Goal: Task Accomplishment & Management: Manage account settings

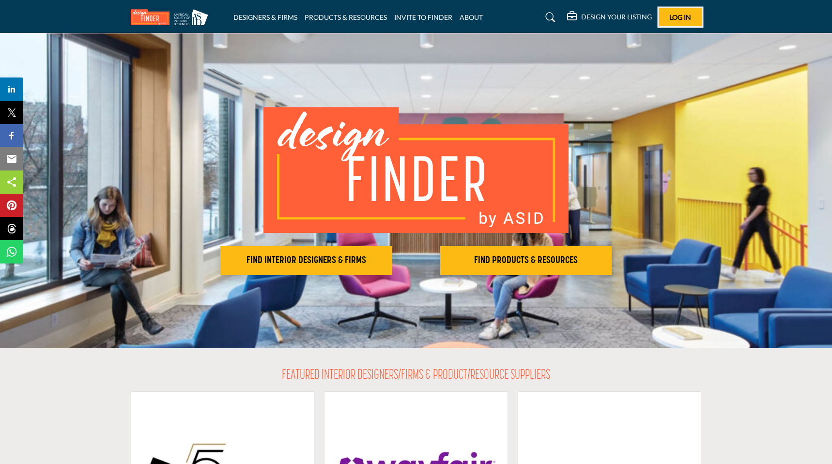
click at [671, 15] on span "Log In" at bounding box center [680, 17] width 22 height 8
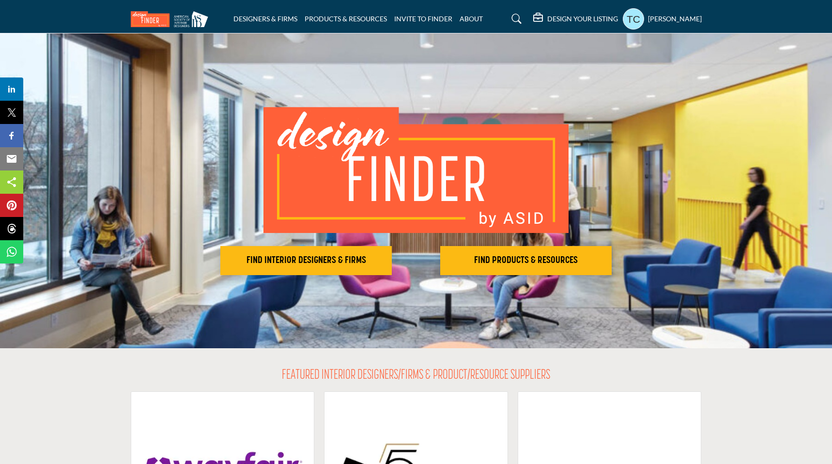
click at [644, 22] on profile-featured-9d57d186-dcdc-4fd1-8698-ebbedcf867ab "Show hide supplier dropdown" at bounding box center [633, 18] width 21 height 21
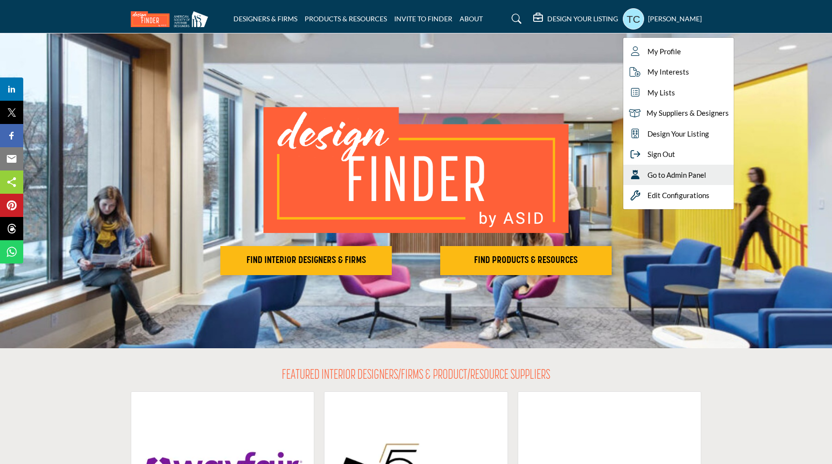
click at [643, 178] on icon at bounding box center [635, 175] width 15 height 10
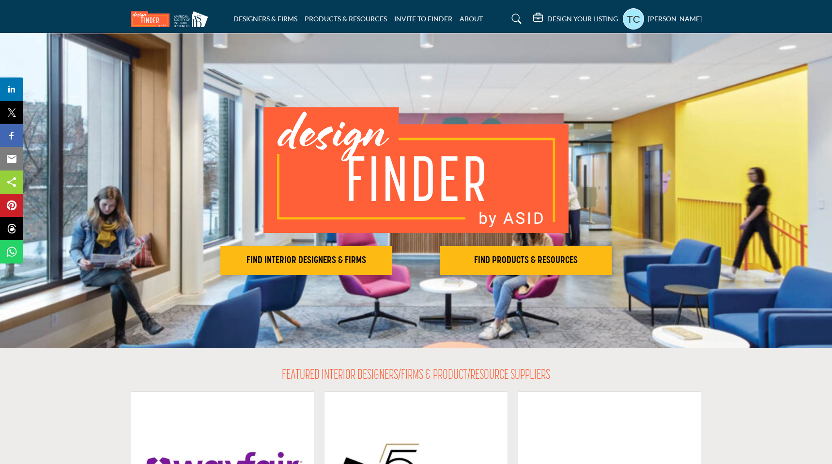
click at [633, 20] on profile-featured-9d57d186-dcdc-4fd1-8698-ebbedcf867ab "Show hide supplier dropdown" at bounding box center [633, 18] width 21 height 21
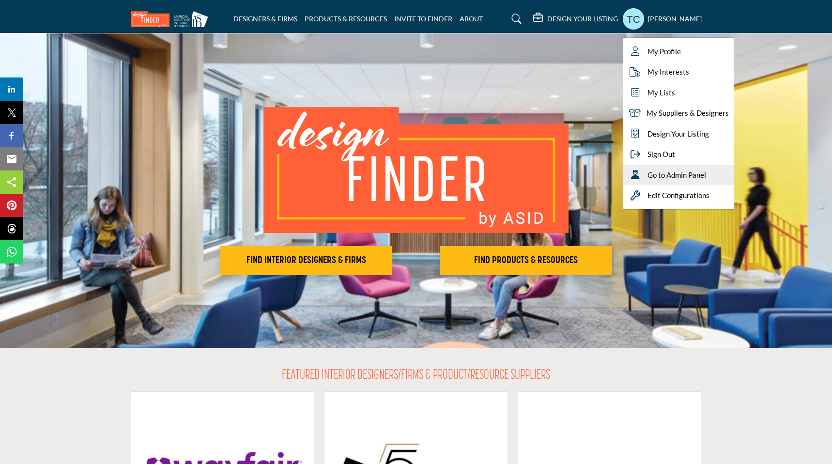
click at [662, 169] on div "Go to Admin Panel" at bounding box center [678, 175] width 110 height 21
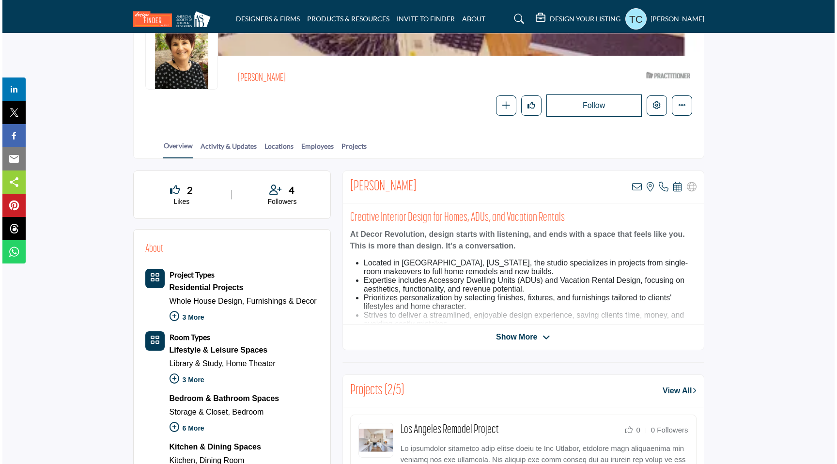
scroll to position [13, 0]
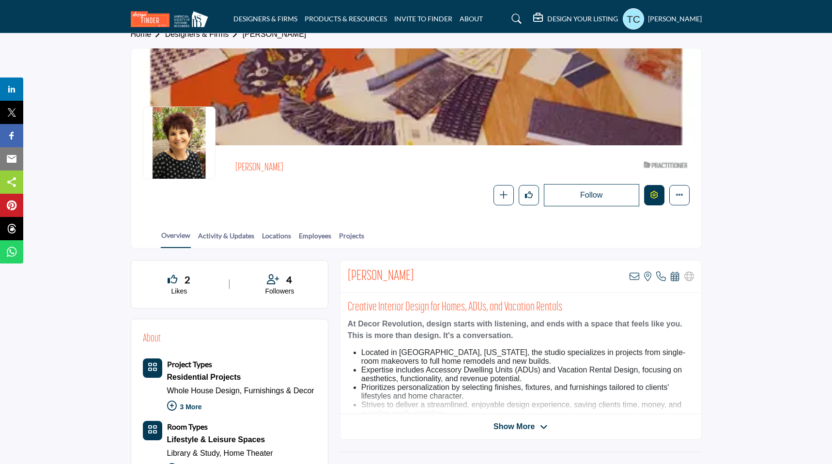
click at [659, 194] on button "Edit company" at bounding box center [654, 195] width 20 height 20
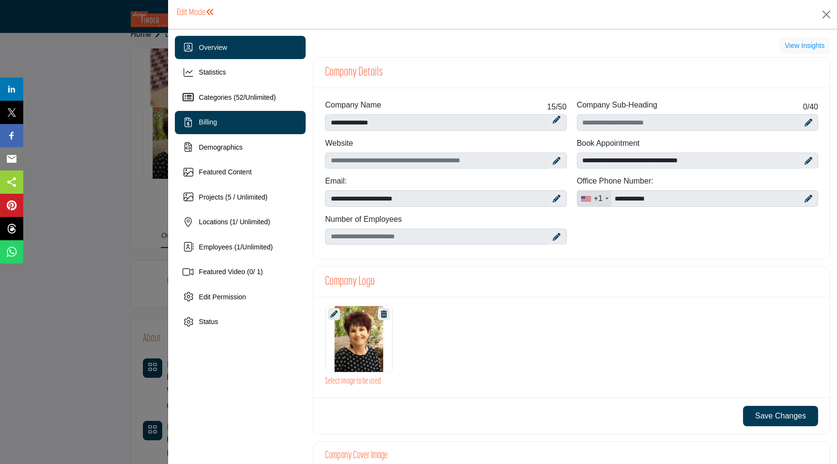
click at [265, 124] on div "Billing" at bounding box center [240, 122] width 131 height 23
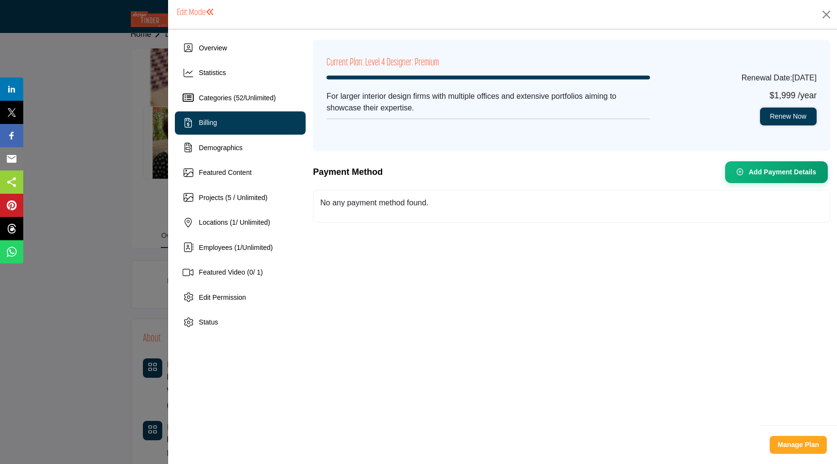
click at [803, 118] on link "Renew Now" at bounding box center [788, 116] width 57 height 18
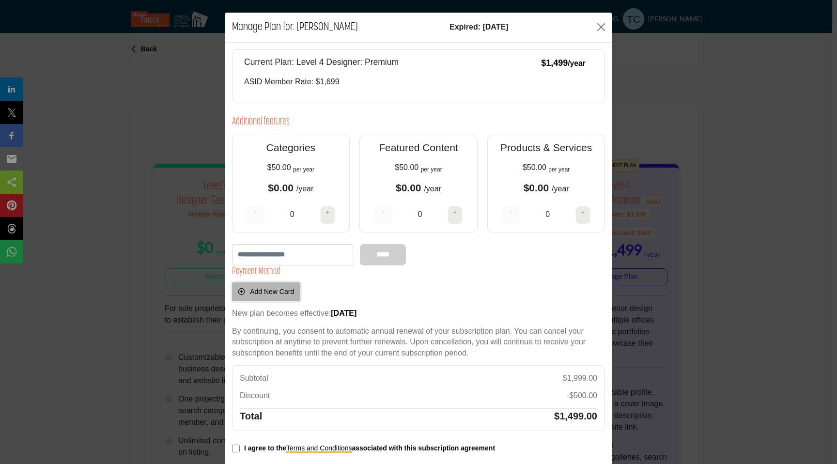
click at [276, 294] on span "Add New Card" at bounding box center [272, 292] width 44 height 8
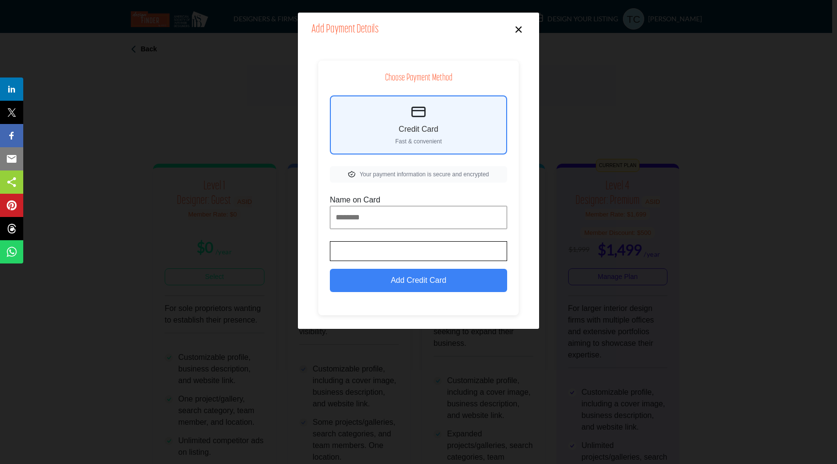
click at [519, 30] on button "×" at bounding box center [518, 28] width 14 height 18
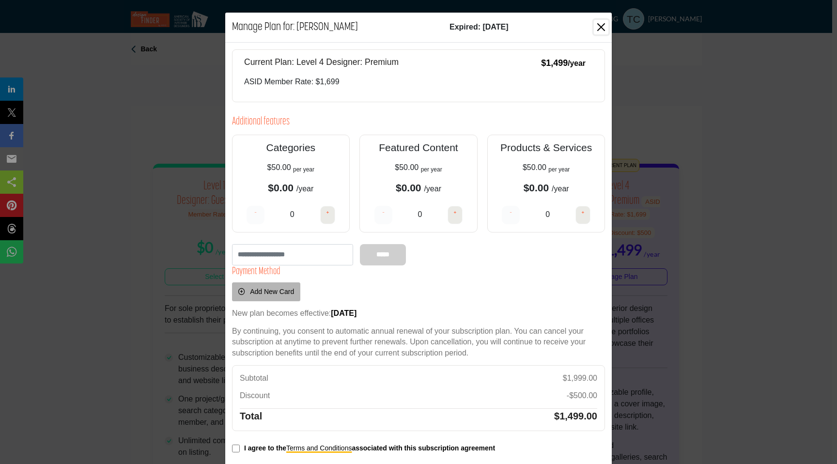
click at [598, 26] on button "Close" at bounding box center [601, 27] width 15 height 15
click at [598, 27] on button "Close" at bounding box center [601, 27] width 15 height 15
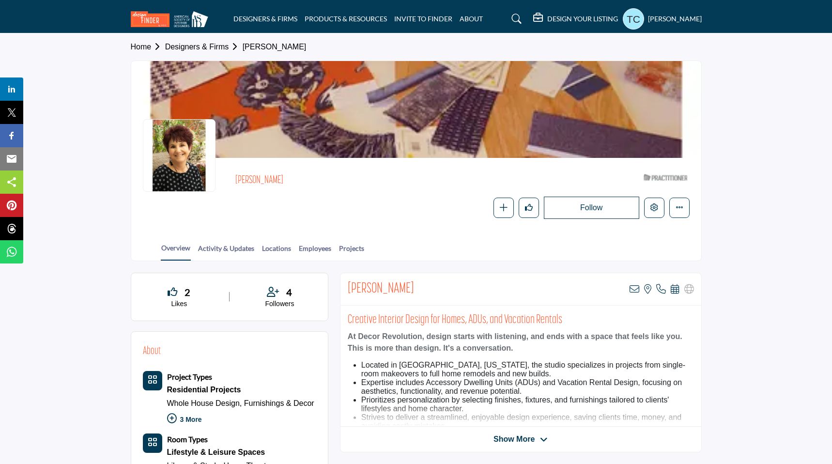
click at [221, 46] on link "Designers & Firms" at bounding box center [203, 47] width 77 height 8
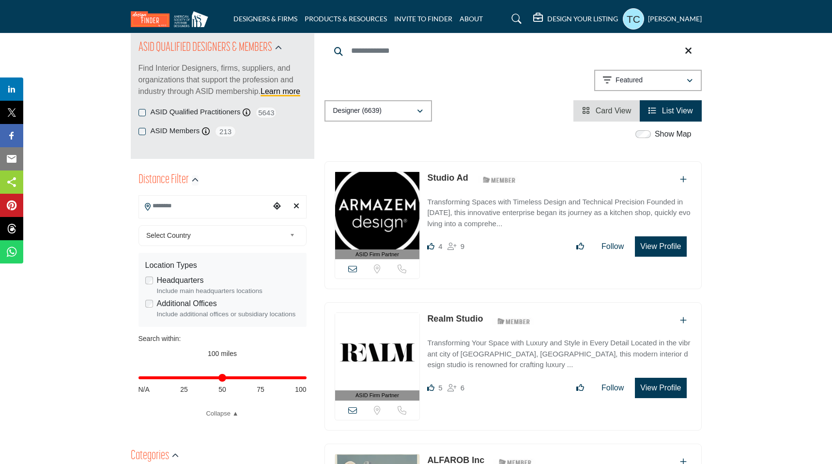
scroll to position [140, 0]
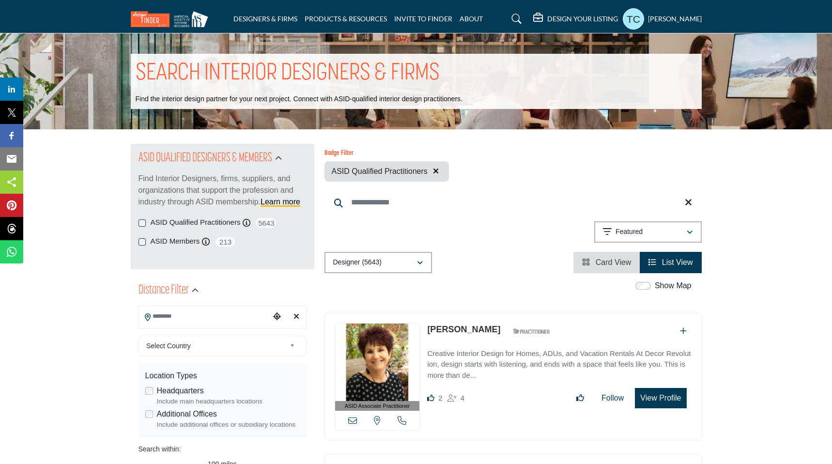
click at [380, 202] on input "Search Keyword" at bounding box center [512, 202] width 377 height 23
click at [355, 226] on div "Showing 21 results out of 5643 Featured" at bounding box center [512, 233] width 377 height 25
click at [436, 169] on icon "button" at bounding box center [436, 171] width 6 height 8
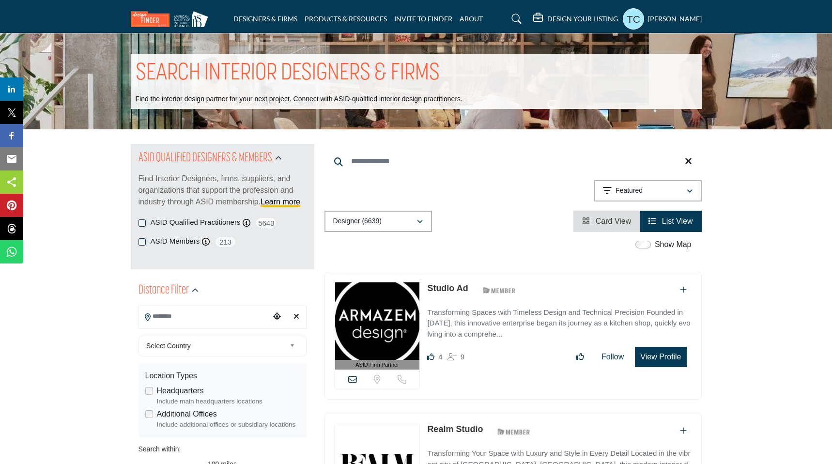
click at [395, 158] on input "Search Keyword" at bounding box center [512, 161] width 377 height 23
click at [473, 183] on div "Showing 21 results out of 6639 Featured" at bounding box center [512, 192] width 377 height 25
click at [366, 159] on input "Search Keyword" at bounding box center [512, 161] width 377 height 23
click at [349, 192] on div "Showing 21 results out of 6639 Featured" at bounding box center [512, 192] width 377 height 25
